Goal: Task Accomplishment & Management: Manage account settings

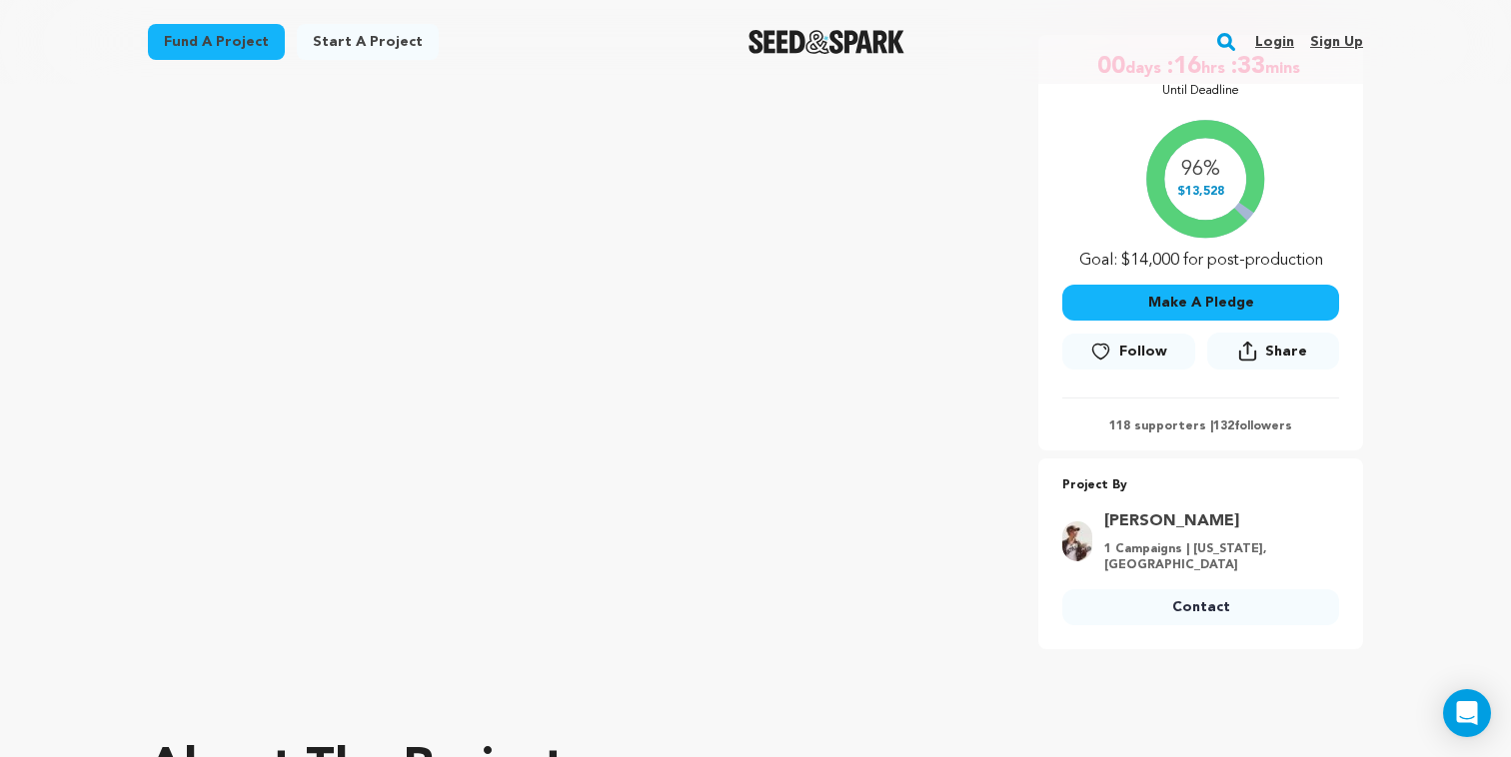
scroll to position [411, 0]
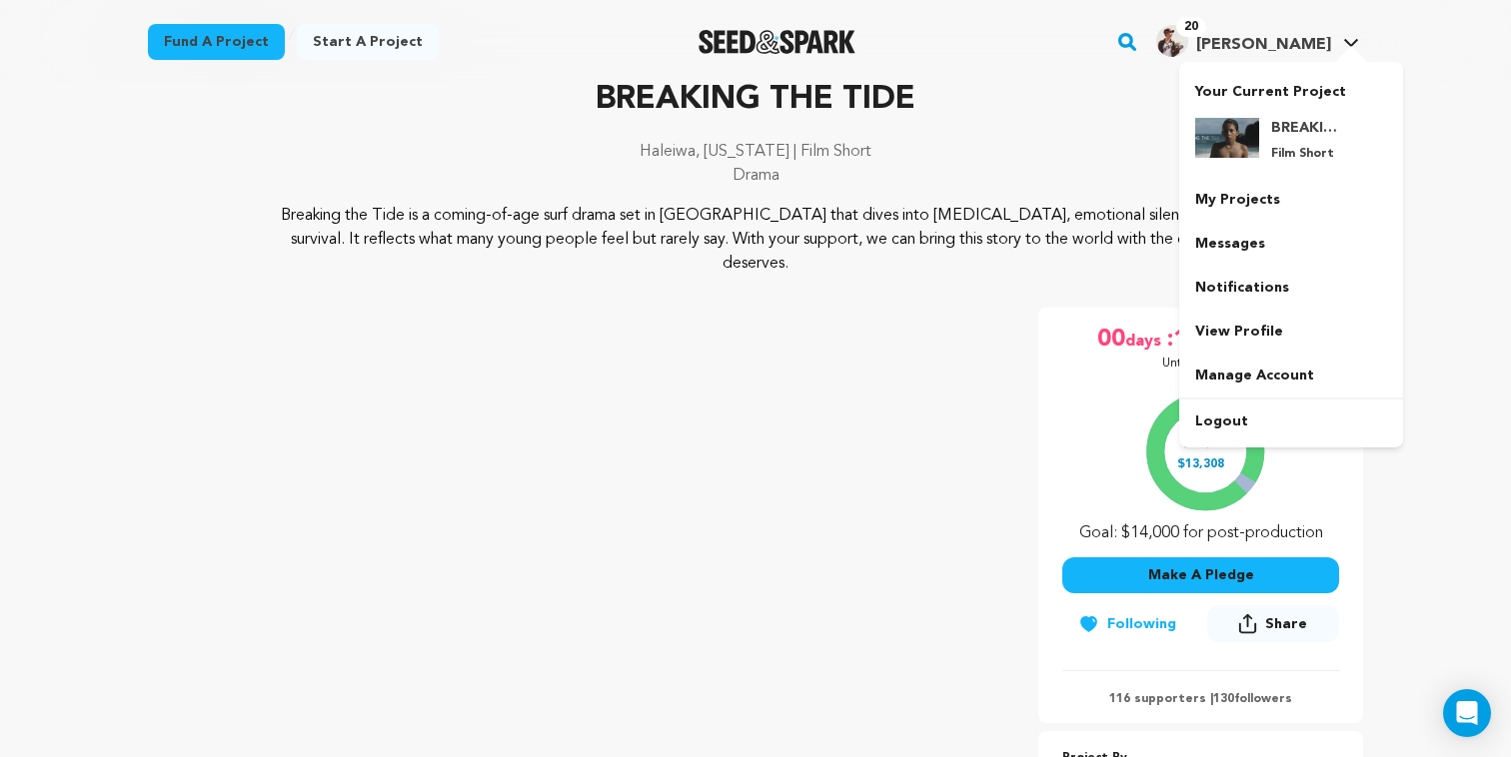
scroll to position [100, 0]
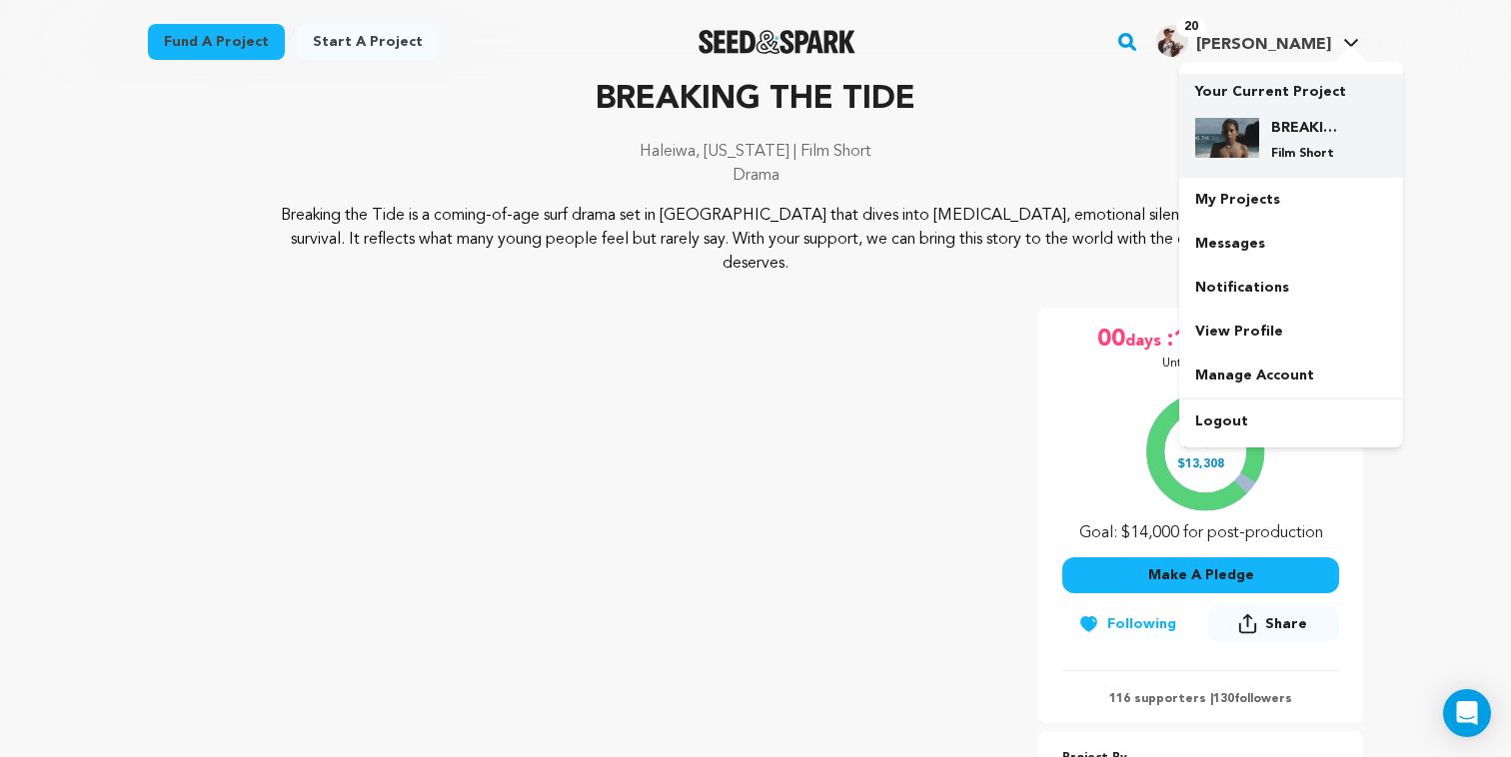
click at [1277, 129] on h4 "BREAKING THE TIDE" at bounding box center [1307, 128] width 72 height 20
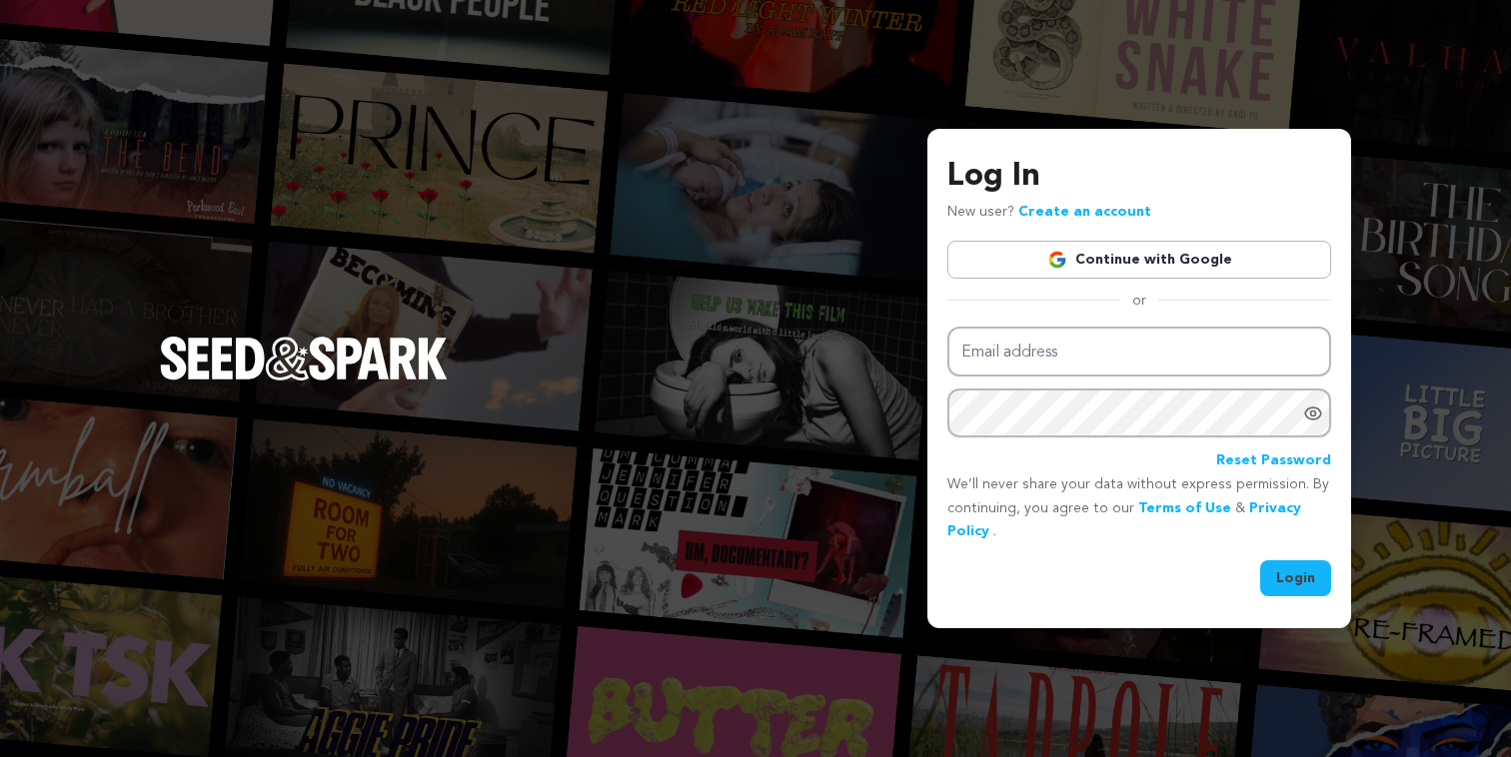
type input "york.katrin@gmail.com"
click at [1316, 576] on button "Login" at bounding box center [1295, 579] width 71 height 36
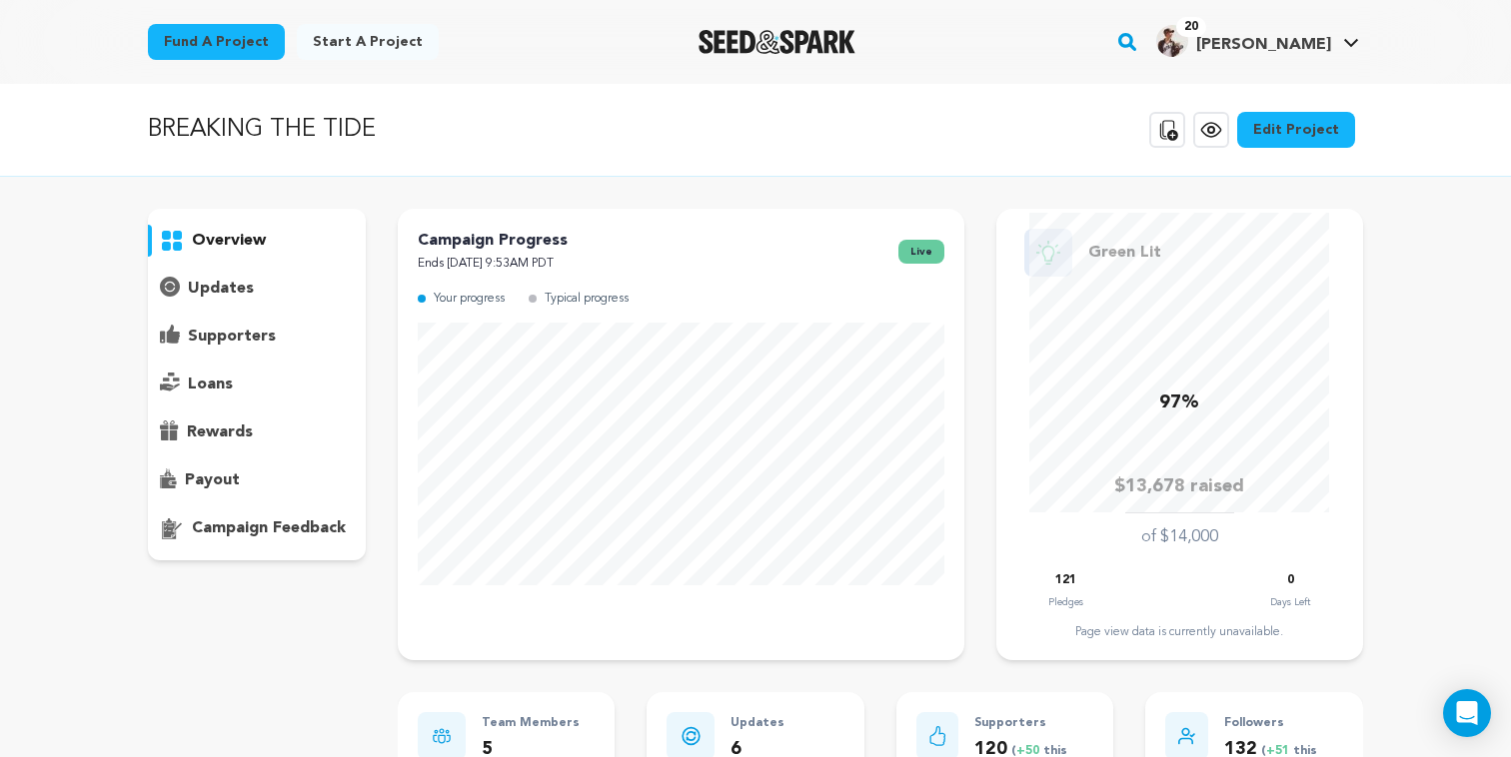
click at [266, 337] on p "supporters" at bounding box center [232, 337] width 88 height 24
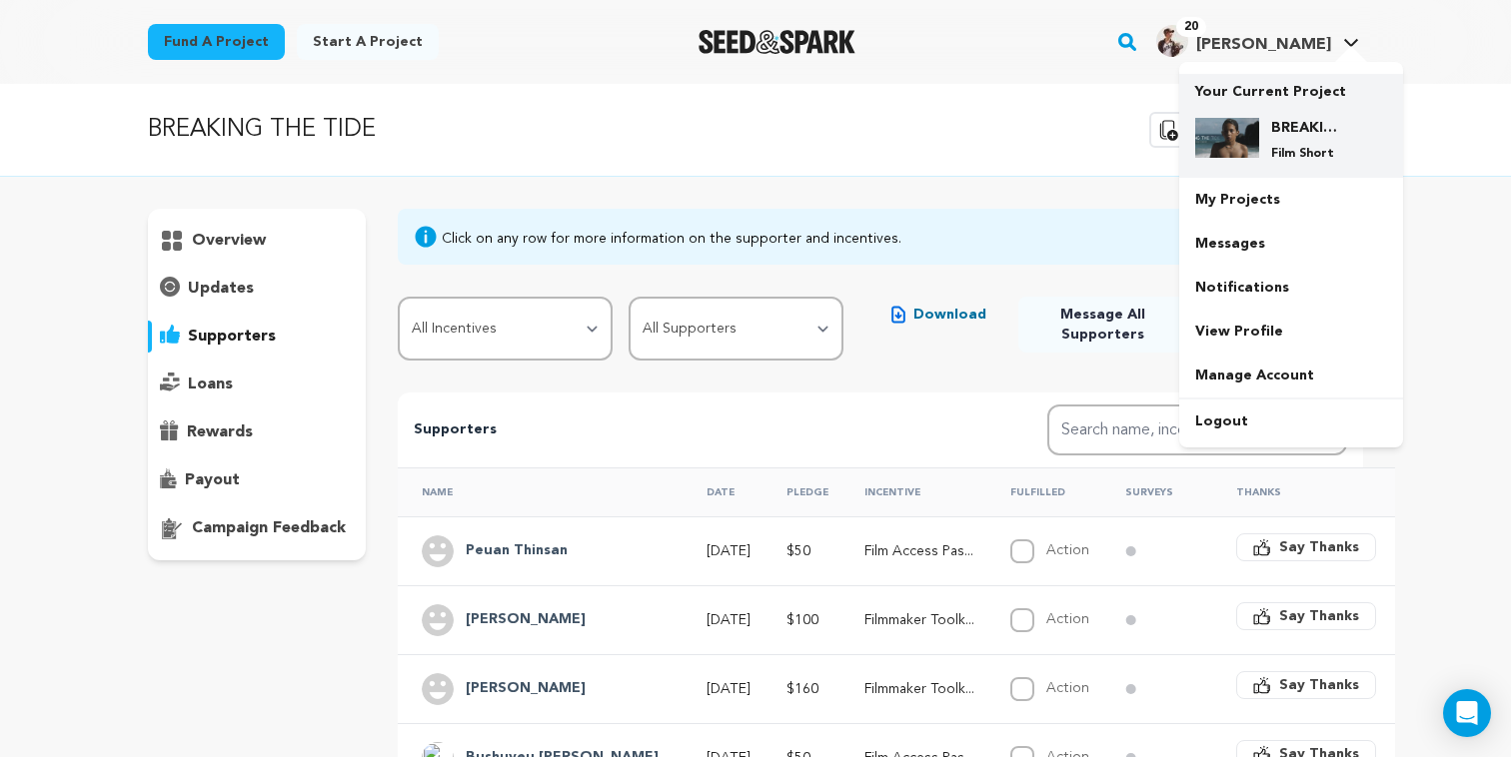
click at [1305, 131] on h4 "BREAKING THE TIDE" at bounding box center [1307, 128] width 72 height 20
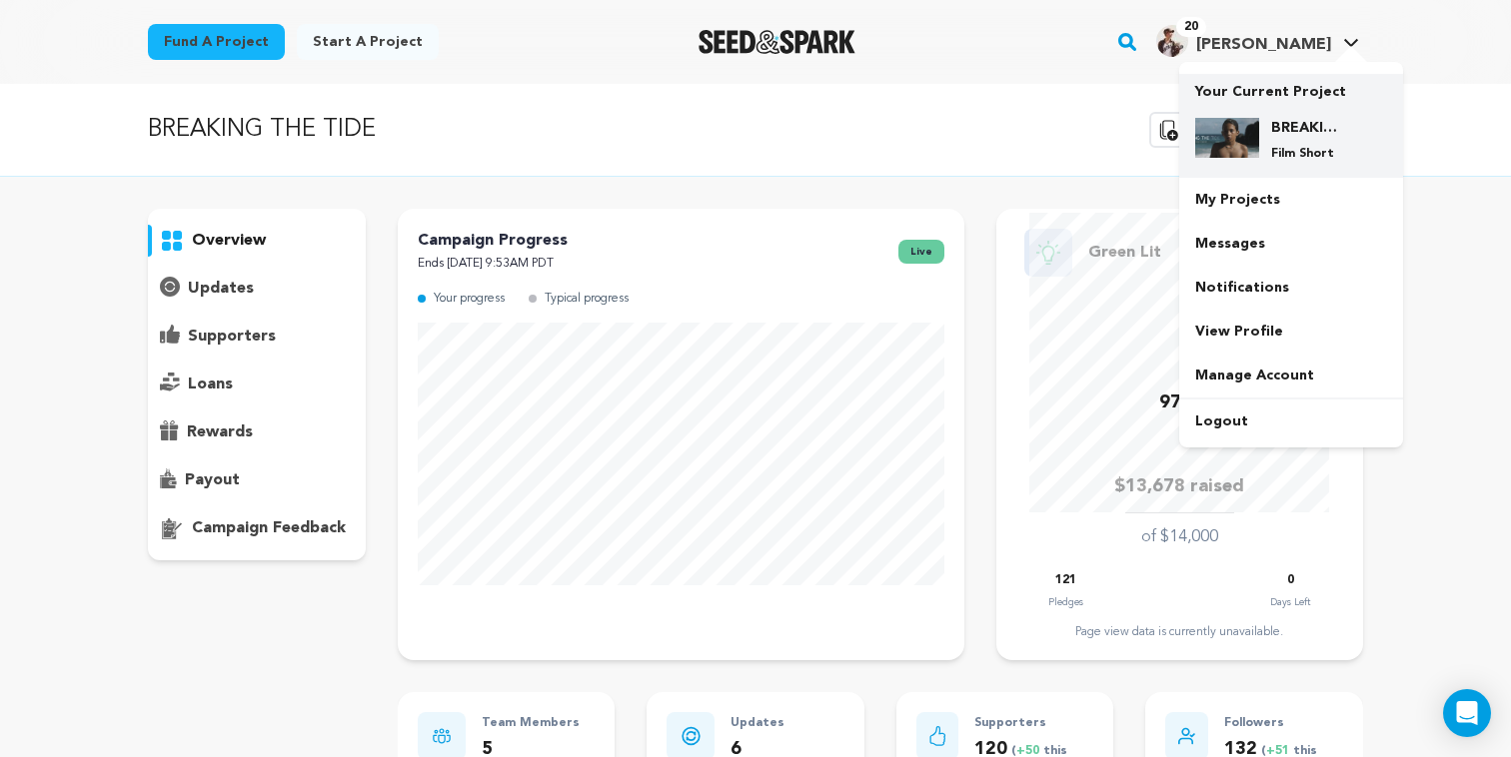
click at [1299, 111] on div "BREAKING THE TIDE Film Short" at bounding box center [1291, 140] width 192 height 76
